Goal: Task Accomplishment & Management: Manage account settings

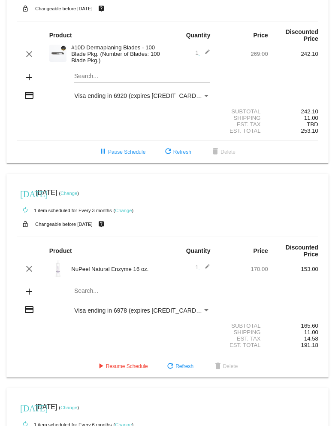
scroll to position [42, 0]
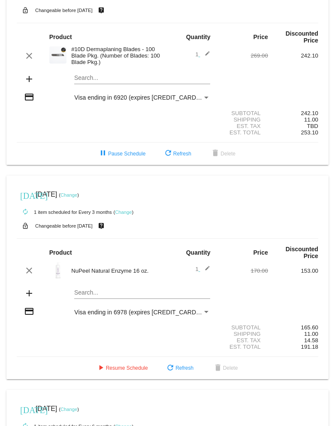
click at [204, 99] on div "Payment Method" at bounding box center [206, 98] width 4 height 2
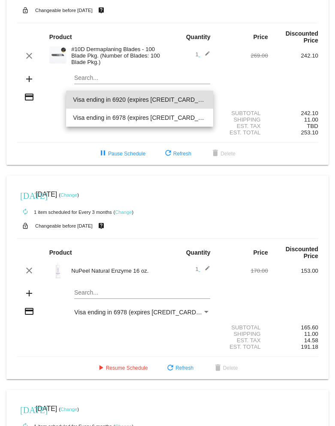
click at [180, 100] on span "Visa ending in 6920 (expires [CREDIT_CARD_DATA])" at bounding box center [139, 100] width 133 height 18
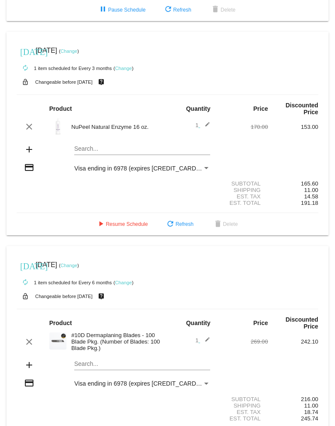
scroll to position [172, 0]
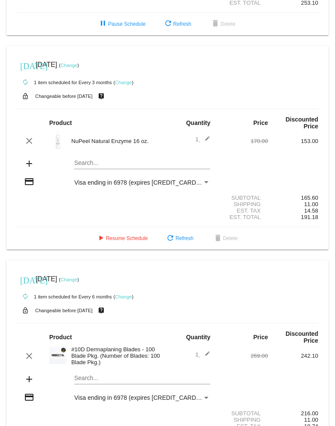
click at [178, 186] on div "Visa ending in 6978 (expires [CREDIT_CARD_DATA])" at bounding box center [138, 182] width 128 height 7
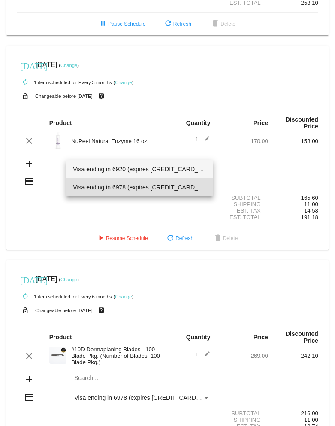
click at [171, 170] on span "Visa ending in 6920 (expires [CREDIT_CARD_DATA])" at bounding box center [139, 169] width 133 height 18
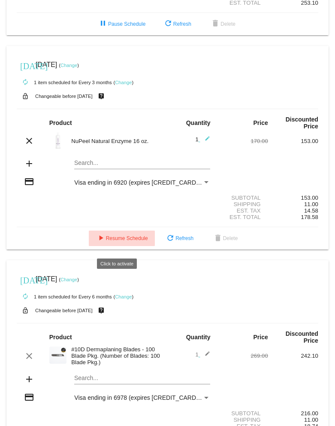
click at [118, 241] on span "play_arrow Resume Schedule" at bounding box center [122, 238] width 52 height 6
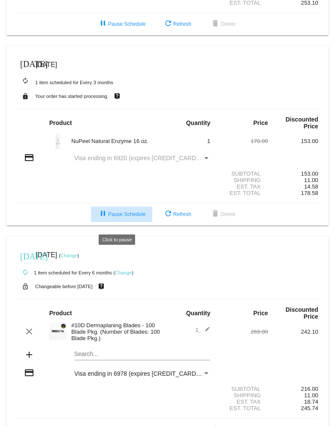
click at [134, 222] on button "pause Pause Schedule" at bounding box center [121, 214] width 61 height 15
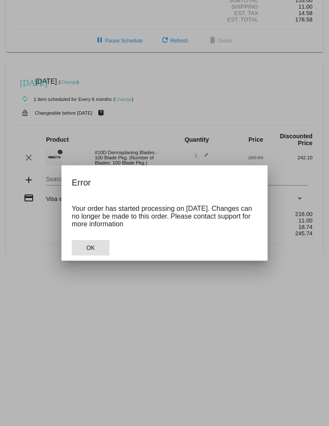
click at [88, 246] on span "OK" at bounding box center [90, 247] width 9 height 7
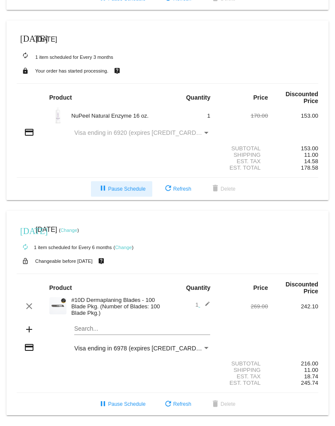
scroll to position [207, 0]
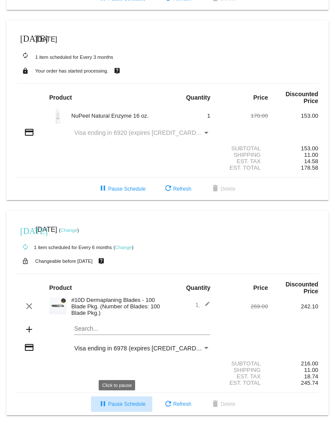
click at [125, 407] on button "pause Pause Schedule" at bounding box center [121, 403] width 61 height 15
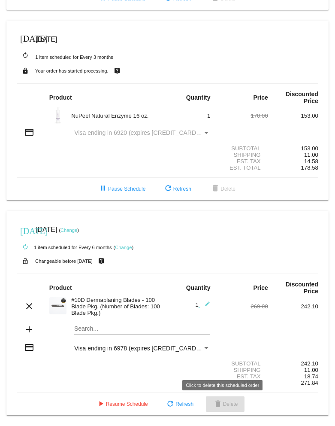
click at [217, 405] on mat-icon "delete" at bounding box center [218, 404] width 10 height 10
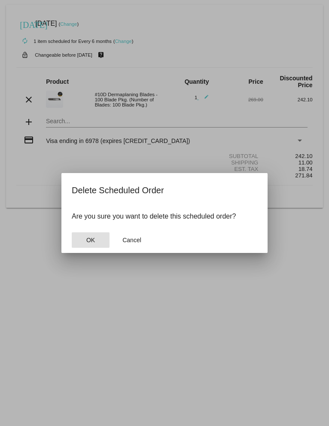
click at [100, 239] on button "OK" at bounding box center [91, 239] width 38 height 15
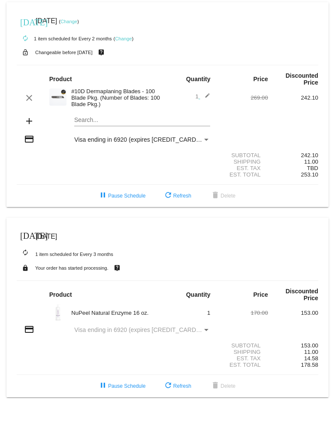
scroll to position [0, 0]
click at [129, 389] on span "pause Pause Schedule" at bounding box center [122, 386] width 48 height 6
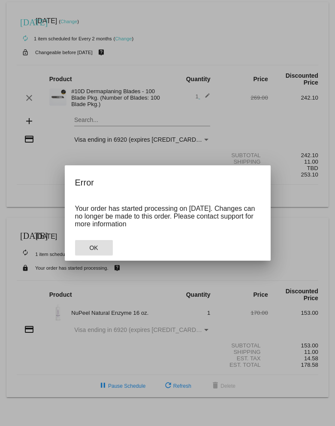
click at [93, 242] on button "OK" at bounding box center [94, 247] width 38 height 15
